Goal: Find specific page/section

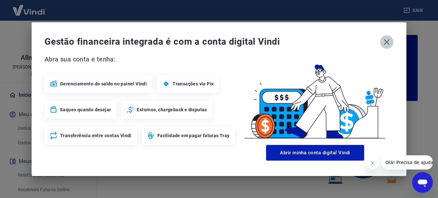
click at [385, 40] on icon "button" at bounding box center [387, 42] width 6 height 6
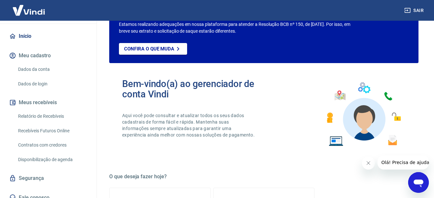
scroll to position [38, 0]
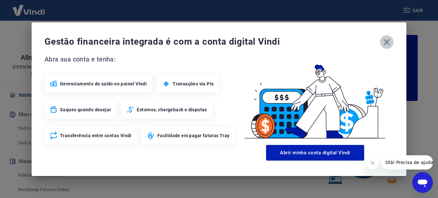
click at [385, 42] on icon "button" at bounding box center [387, 42] width 10 height 10
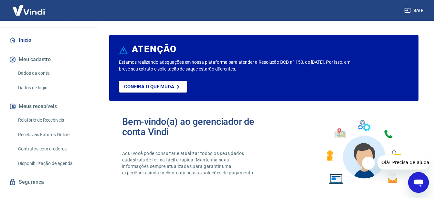
scroll to position [55, 0]
click at [47, 113] on link "Relatório de Recebíveis" at bounding box center [51, 119] width 73 height 13
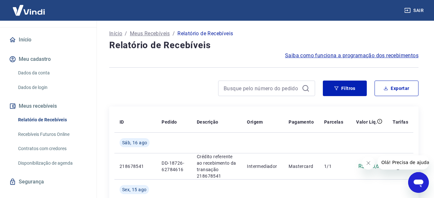
scroll to position [59, 0]
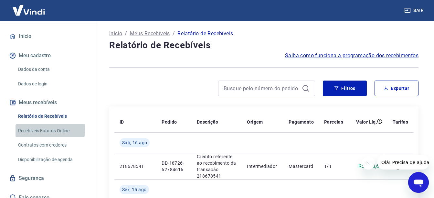
click at [34, 124] on link "Recebíveis Futuros Online" at bounding box center [51, 130] width 73 height 13
